Goal: Check status

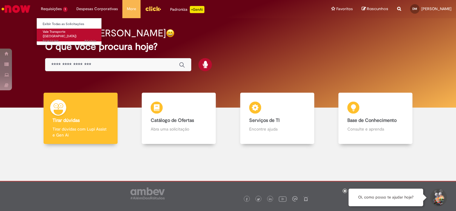
click at [61, 33] on span "Vale Transporte ([GEOGRAPHIC_DATA])" at bounding box center [60, 34] width 34 height 9
click at [60, 39] on span "8d atrás 8 dias atrás R13432344" at bounding box center [70, 41] width 54 height 5
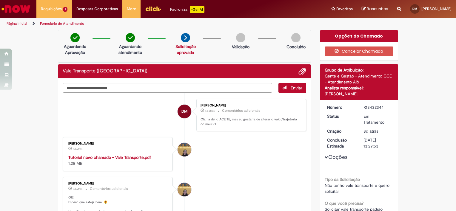
drag, startPoint x: 13, startPoint y: 135, endPoint x: 51, endPoint y: 143, distance: 39.0
click at [185, 47] on link "Solicitação aprovada" at bounding box center [185, 49] width 20 height 11
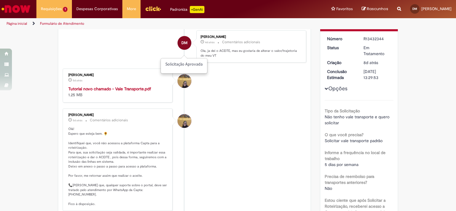
scroll to position [89, 0]
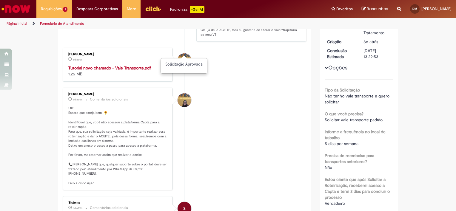
click at [146, 71] on div "Tutorial novo chamado - Vale Transporte.pdf 1.25 MB" at bounding box center [117, 71] width 99 height 12
click at [109, 92] on div "[PERSON_NAME]" at bounding box center [117, 94] width 99 height 4
click at [179, 104] on div "Amanda De Campos Gomes Do Nascimento" at bounding box center [184, 100] width 14 height 14
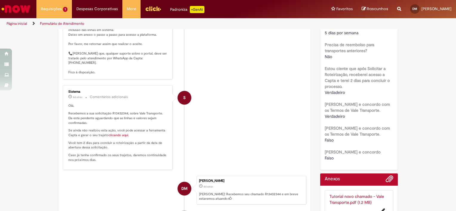
scroll to position [209, 0]
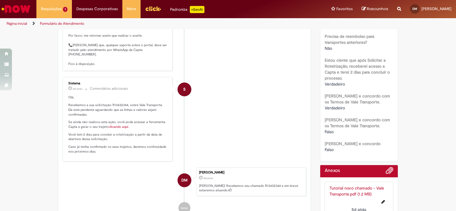
click at [186, 84] on div "S" at bounding box center [184, 90] width 14 height 14
